Goal: Task Accomplishment & Management: Manage account settings

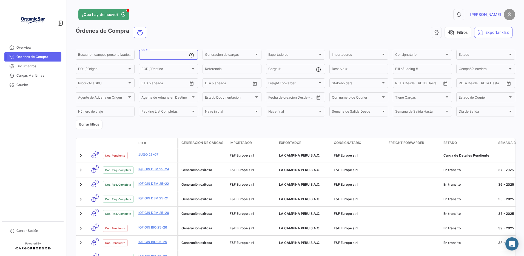
click at [166, 56] on input "OC #" at bounding box center [165, 55] width 47 height 4
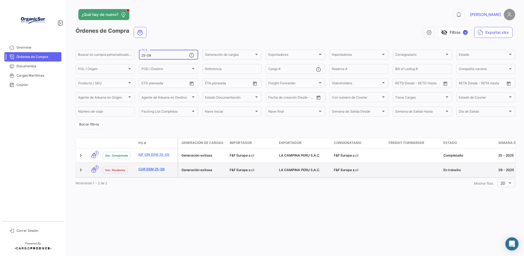
type input "25-08"
click at [157, 171] on link "CUR DEM 25-08" at bounding box center [157, 168] width 37 height 5
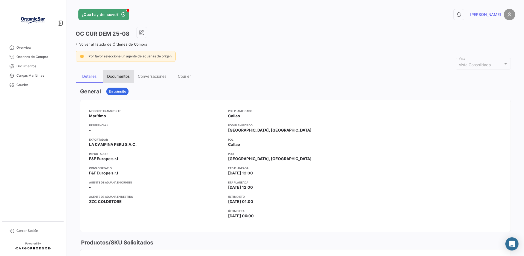
click at [123, 78] on div "Documentos" at bounding box center [118, 76] width 22 height 5
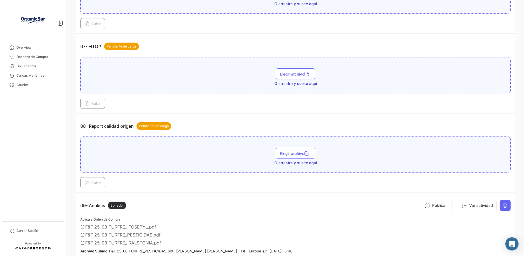
scroll to position [594, 0]
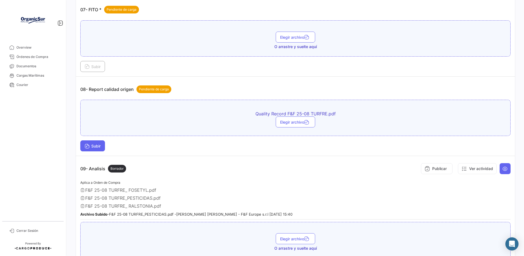
click at [98, 148] on span "Subir" at bounding box center [93, 145] width 16 height 5
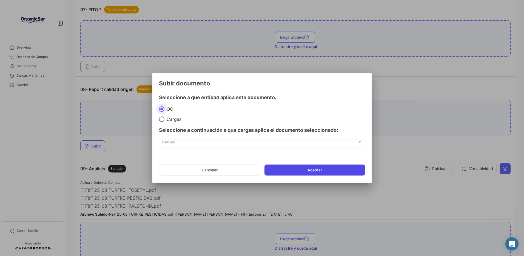
click at [270, 175] on button "Aceptar" at bounding box center [315, 169] width 101 height 11
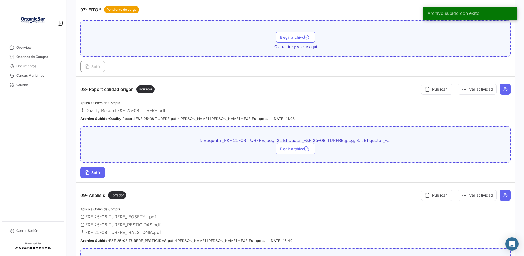
click at [103, 178] on button "Subir" at bounding box center [92, 172] width 25 height 11
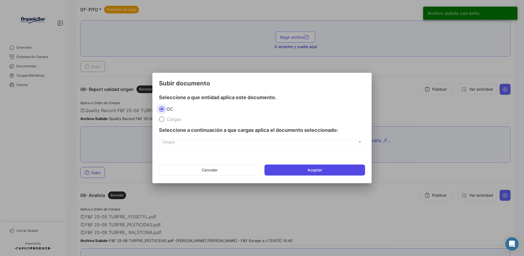
click at [305, 171] on button "Aceptar" at bounding box center [315, 169] width 101 height 11
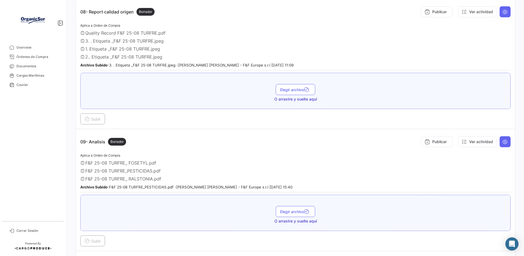
scroll to position [662, 0]
